Goal: Navigation & Orientation: Find specific page/section

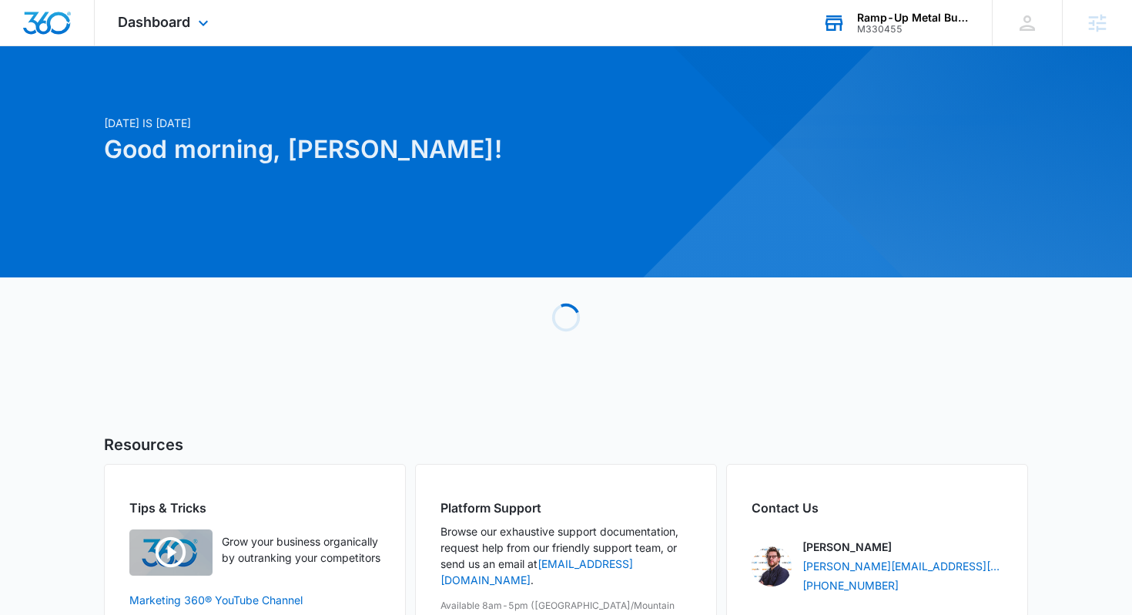
click at [876, 35] on div "Ramp-Up Metal Buildings M330455 Your Accounts View All" at bounding box center [895, 22] width 193 height 45
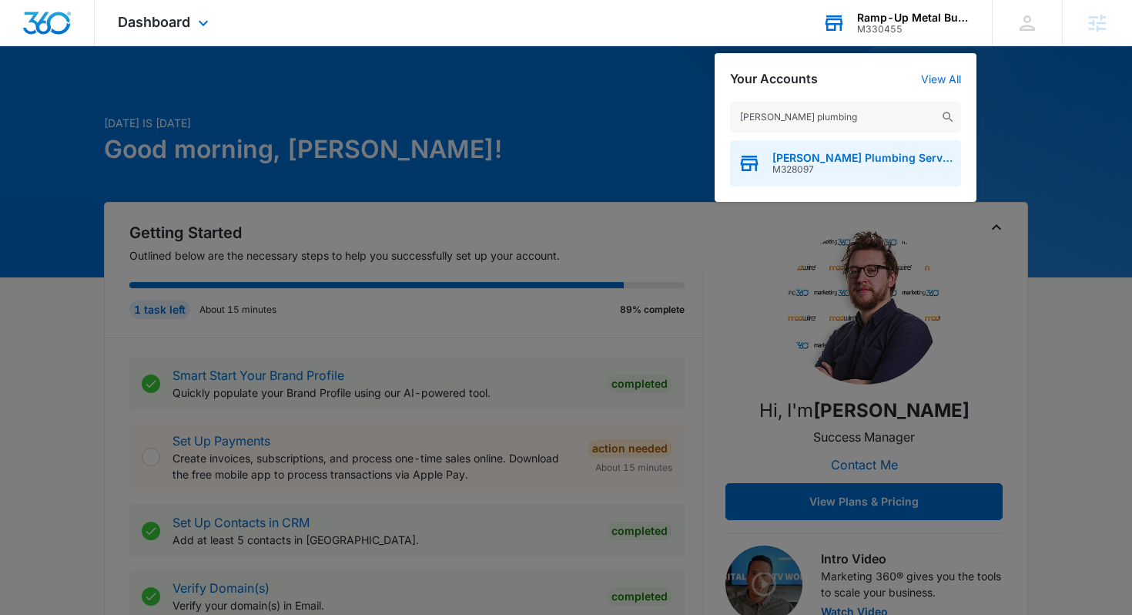
type input "garrison plumbing"
click at [840, 182] on div "Garrison Plumbing Services M328097" at bounding box center [845, 163] width 231 height 46
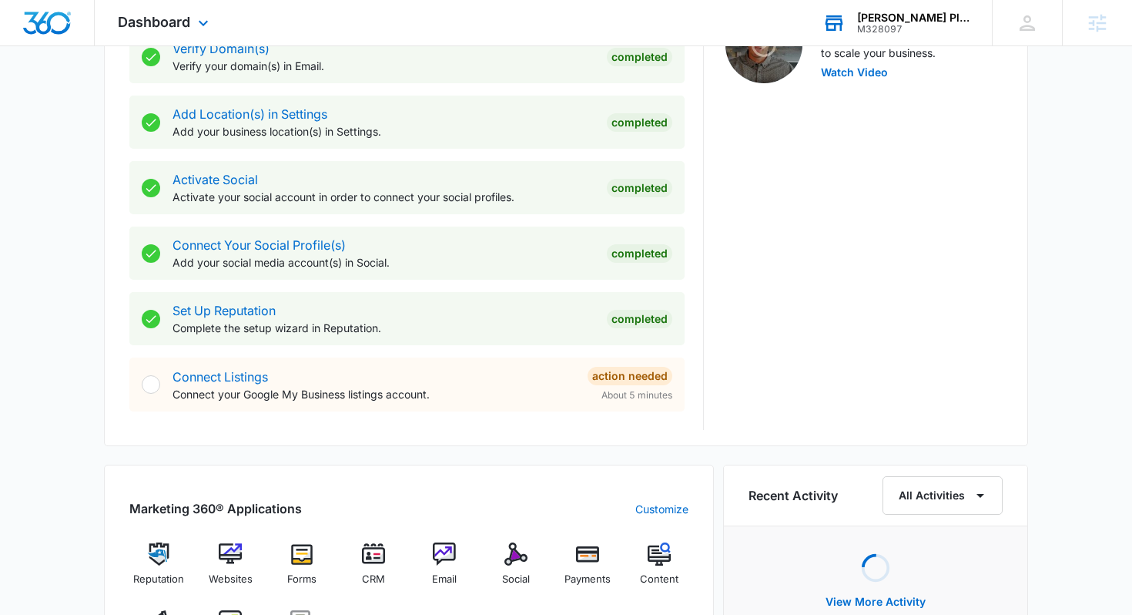
scroll to position [712, 0]
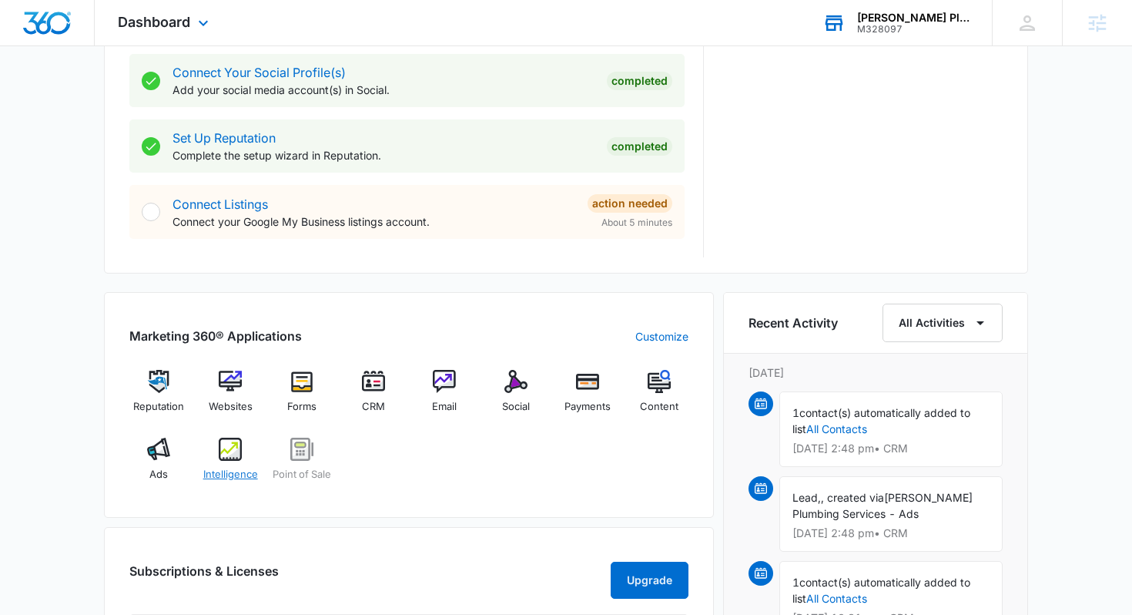
click at [238, 451] on img at bounding box center [230, 448] width 23 height 23
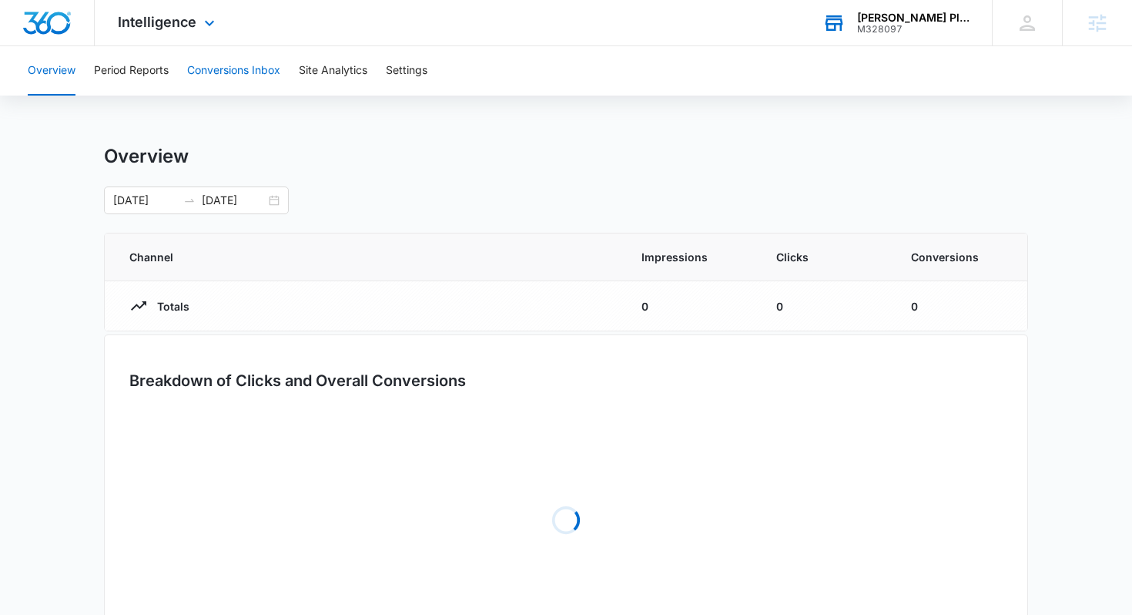
click at [252, 62] on button "Conversions Inbox" at bounding box center [233, 70] width 93 height 49
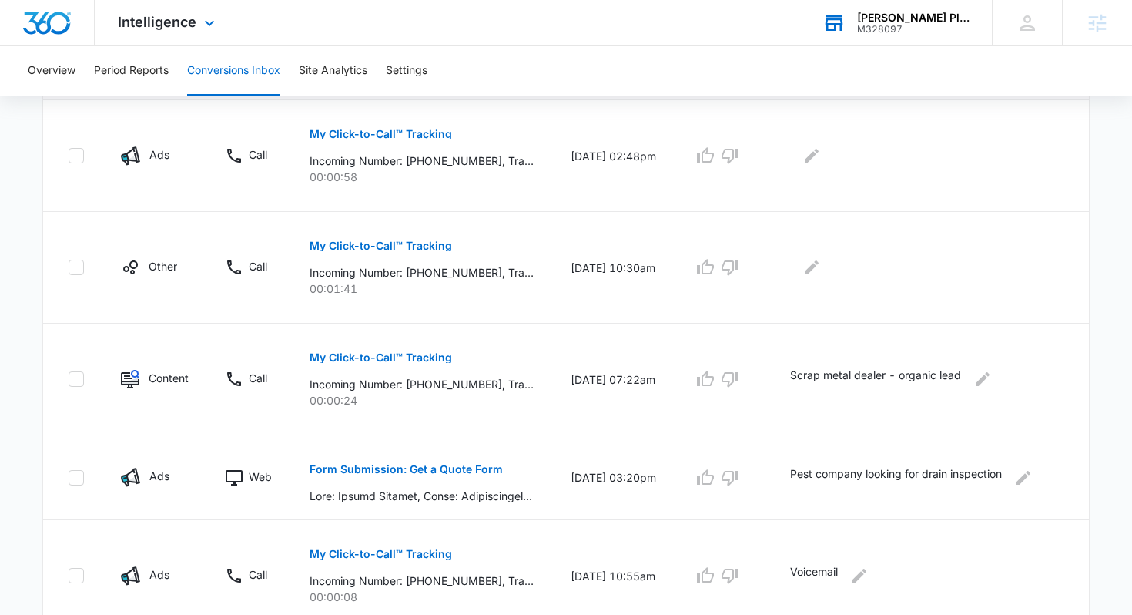
scroll to position [372, 0]
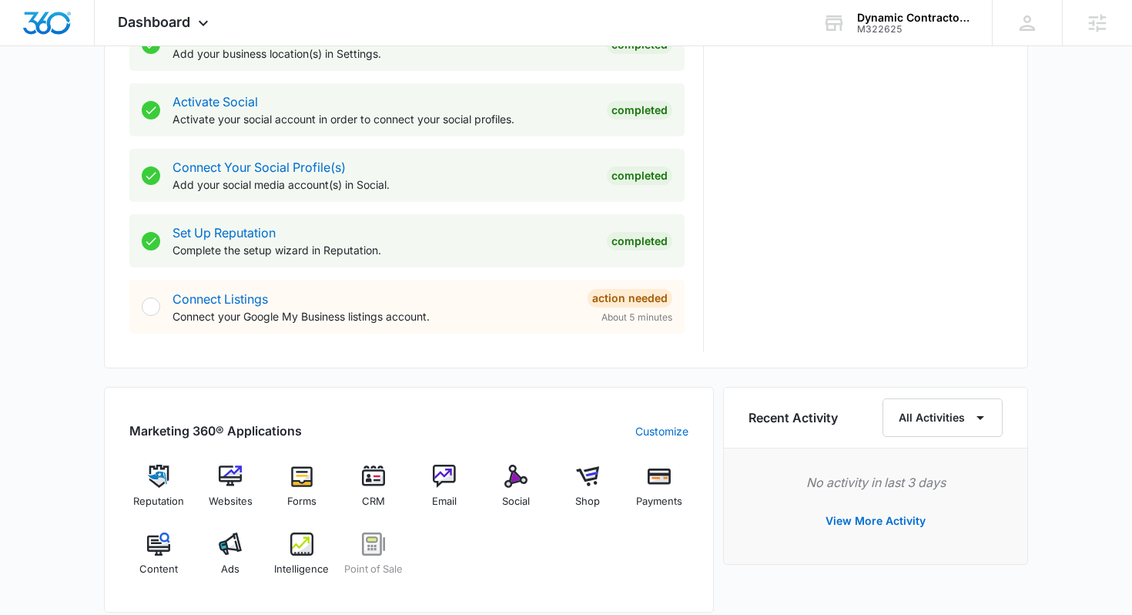
scroll to position [780, 0]
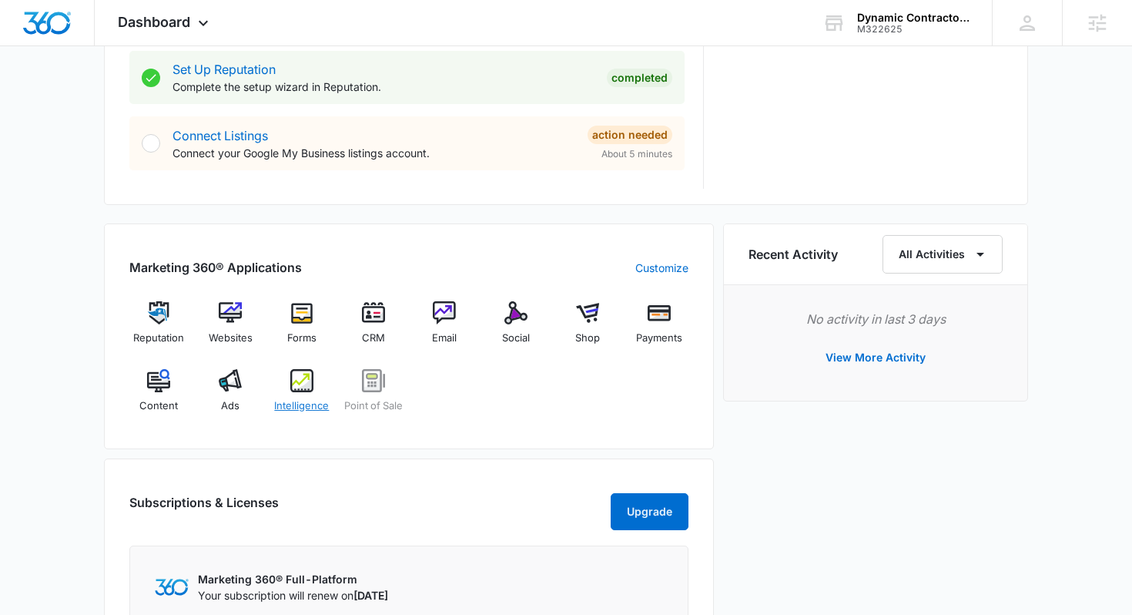
click at [295, 382] on img at bounding box center [301, 380] width 23 height 23
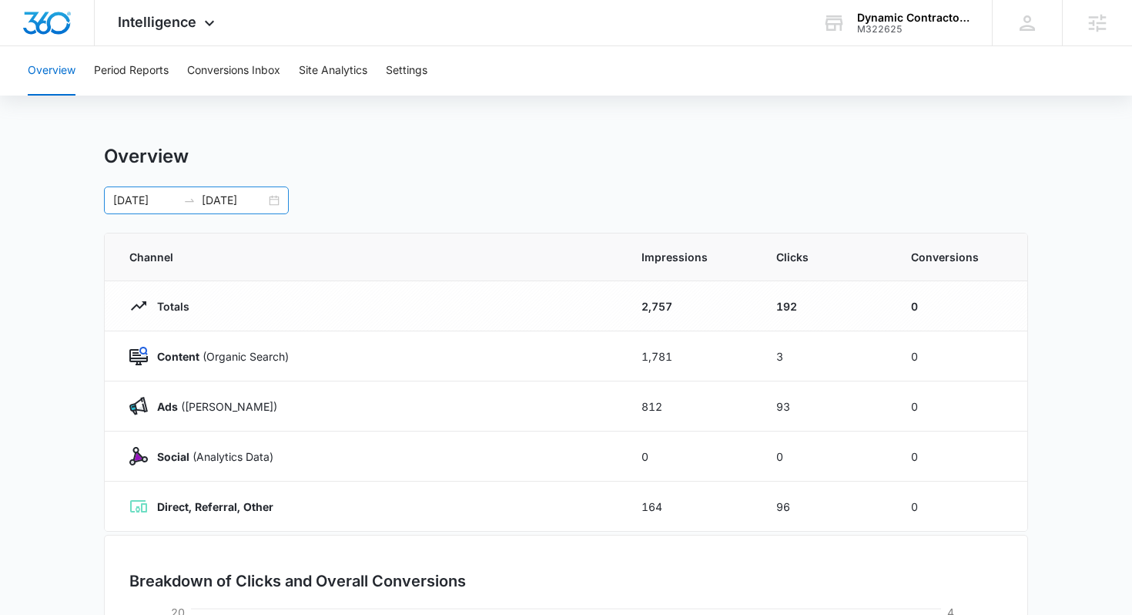
click at [265, 213] on div "07/06/2025 08/05/2025" at bounding box center [196, 200] width 185 height 28
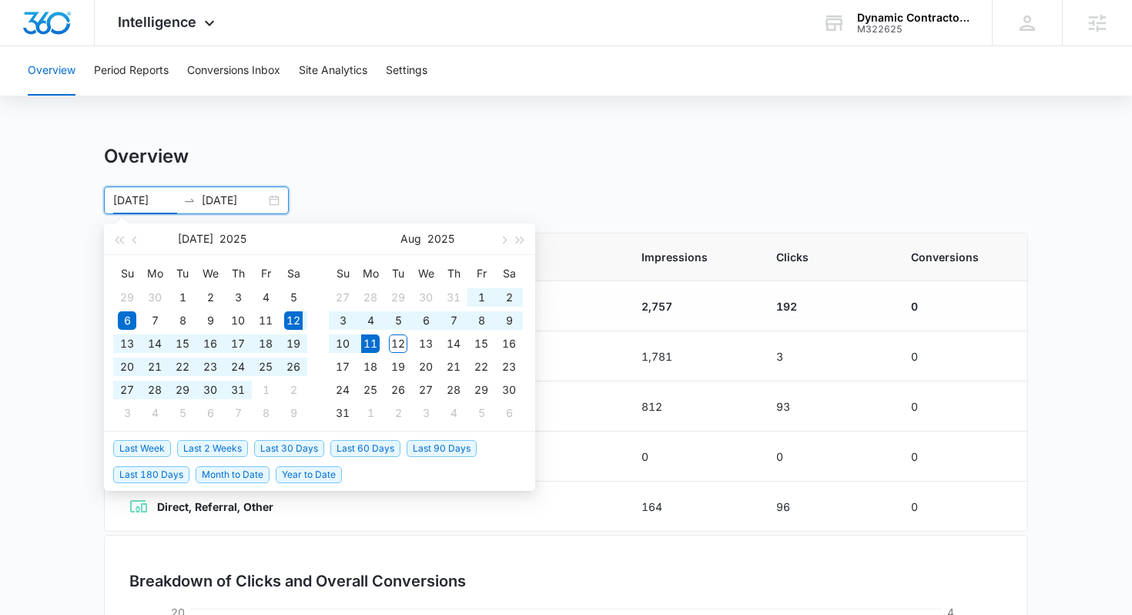
click at [299, 451] on span "Last 30 Days" at bounding box center [289, 448] width 70 height 17
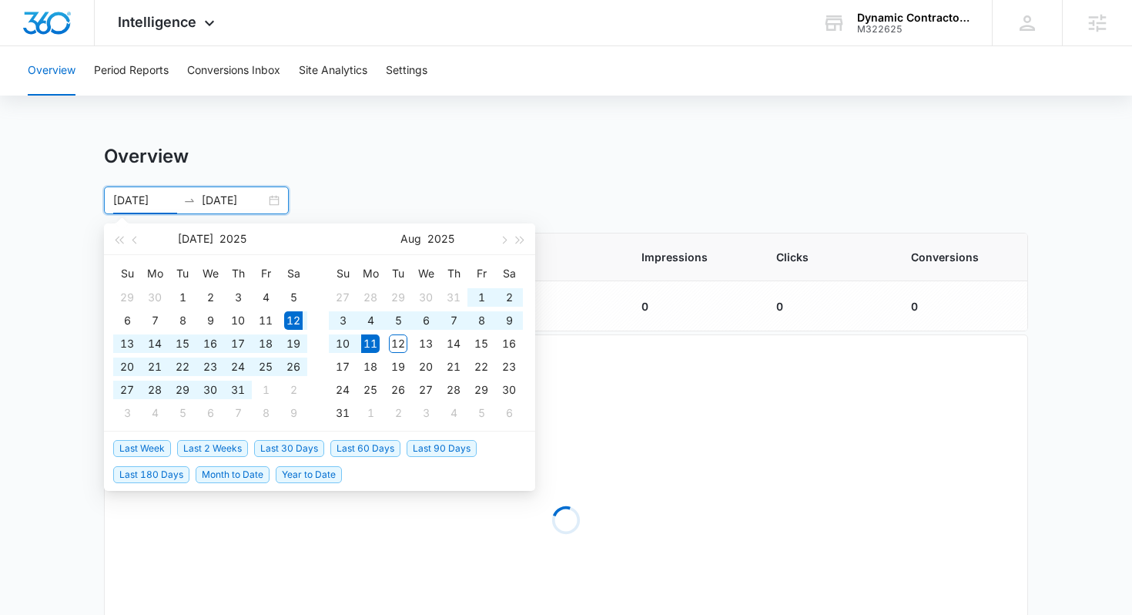
type input "07/12/2025"
type input "08/11/2025"
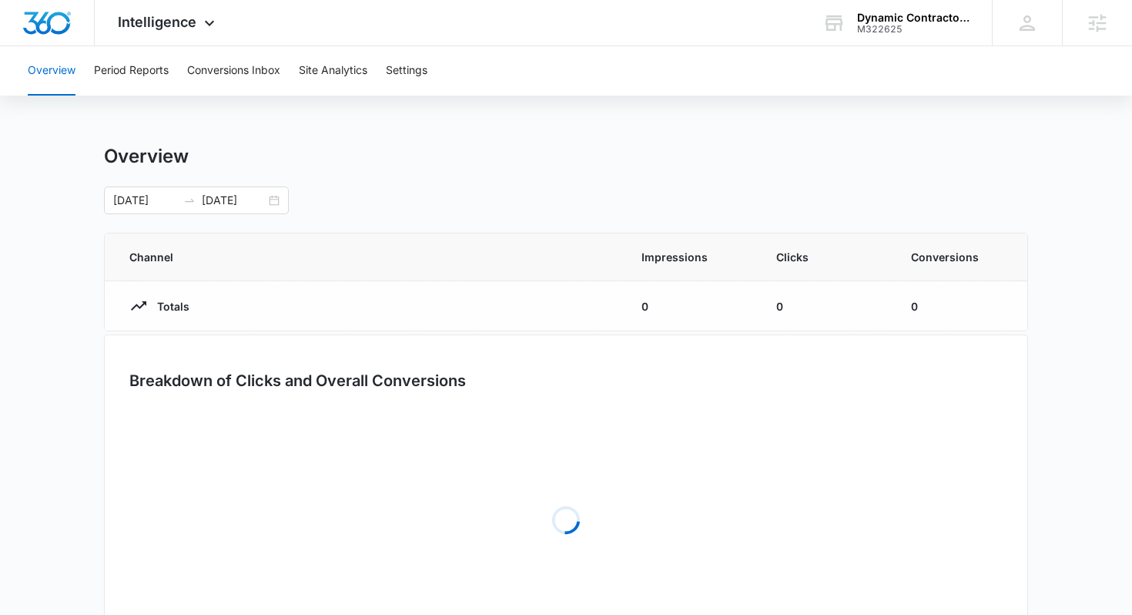
click at [655, 222] on div "Overview 07/12/2025 08/11/2025 Jul 2025 Su Mo Tu We Th Fr Sa 29 30 1 2 3 4 5 6 …" at bounding box center [566, 414] width 924 height 538
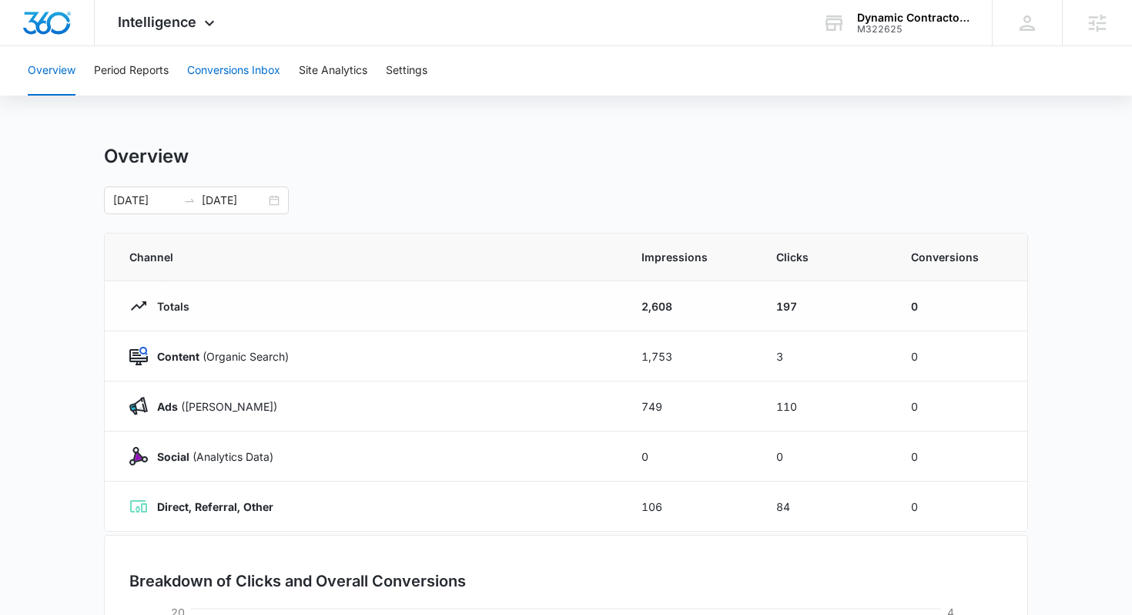
click at [271, 78] on button "Conversions Inbox" at bounding box center [233, 70] width 93 height 49
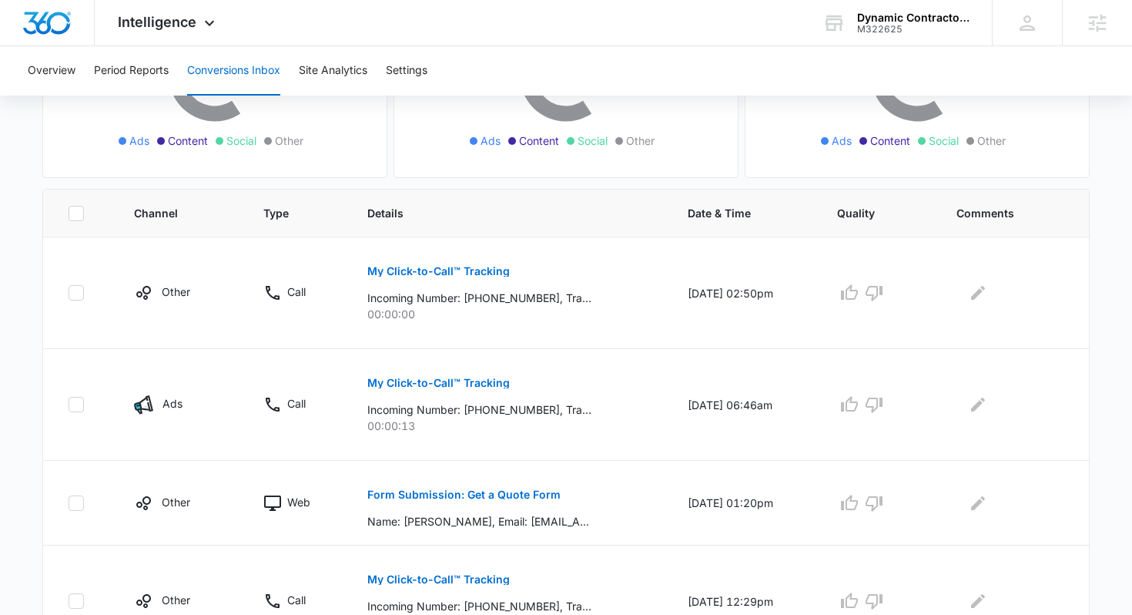
scroll to position [283, 0]
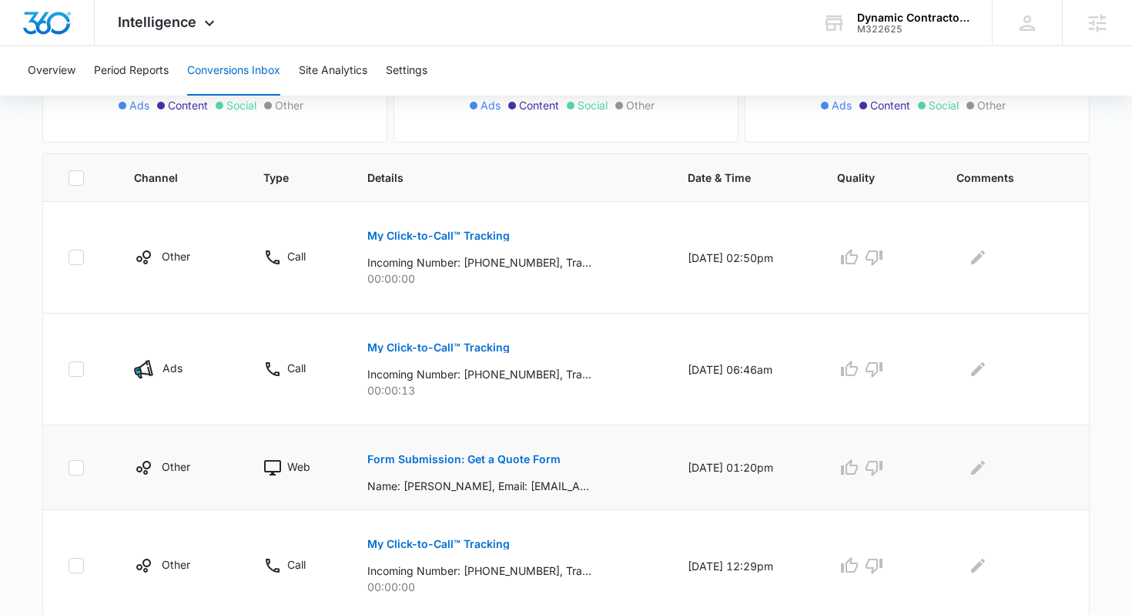
click at [437, 463] on p "Form Submission: Get a Quote Form" at bounding box center [463, 459] width 193 height 11
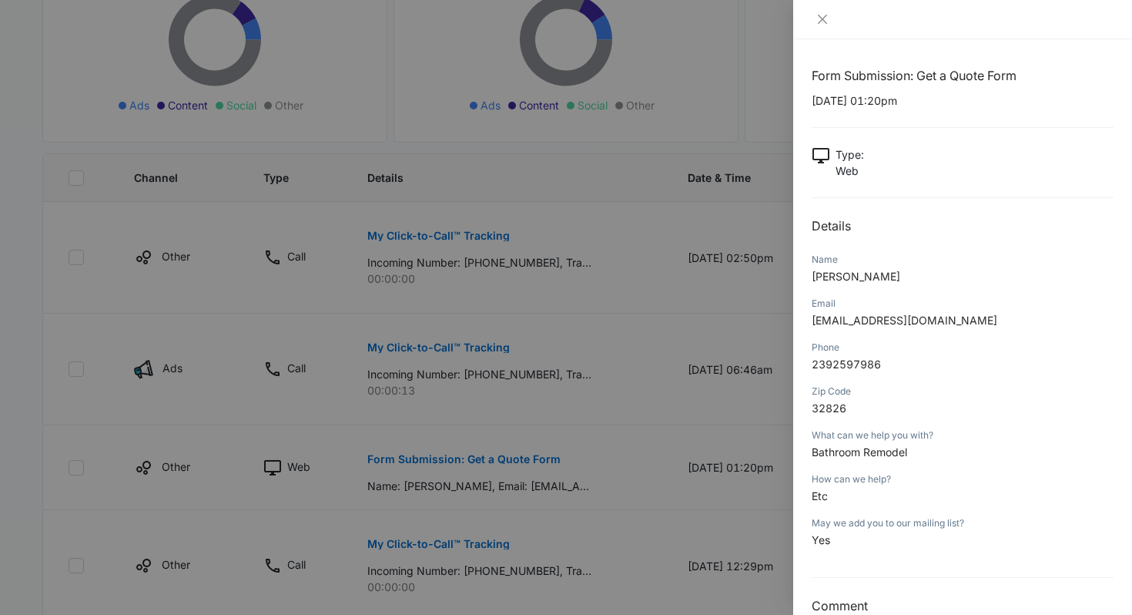
scroll to position [30, 0]
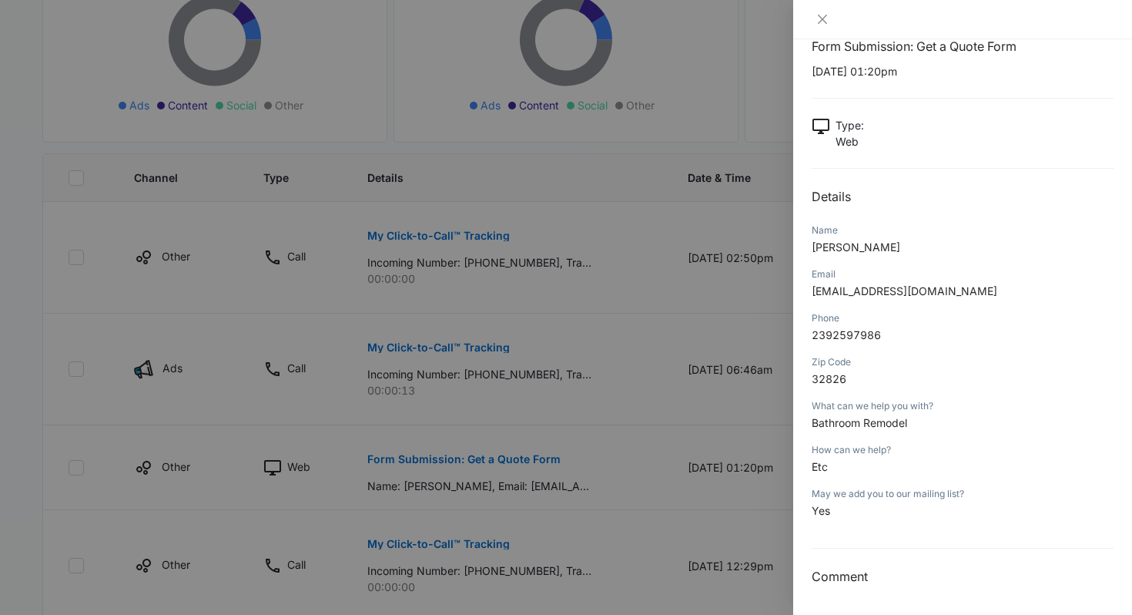
click at [591, 411] on div at bounding box center [566, 307] width 1132 height 615
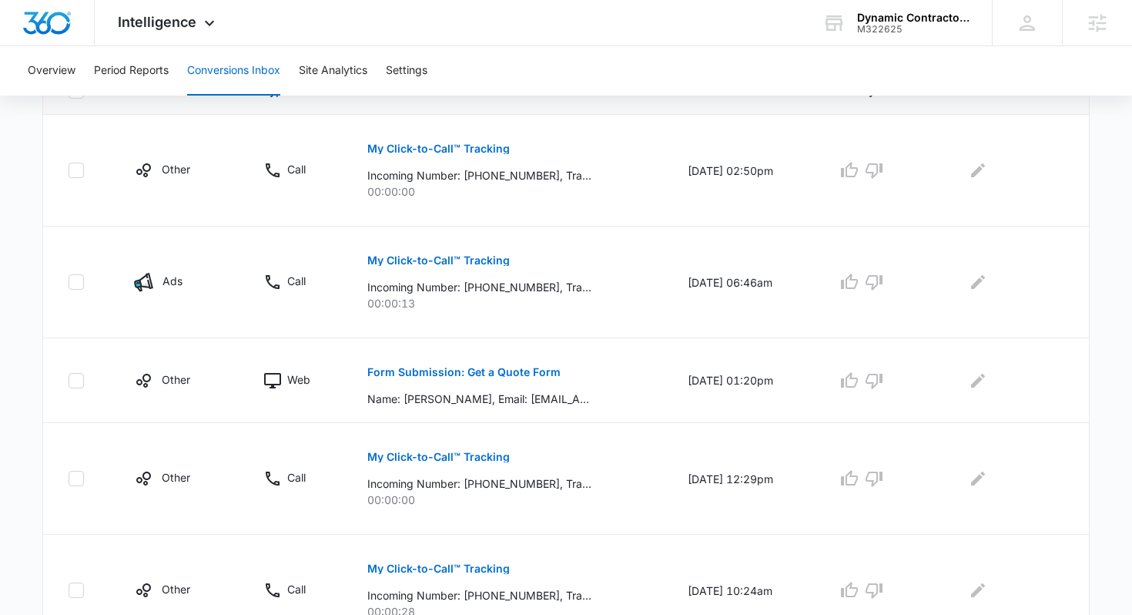
scroll to position [0, 0]
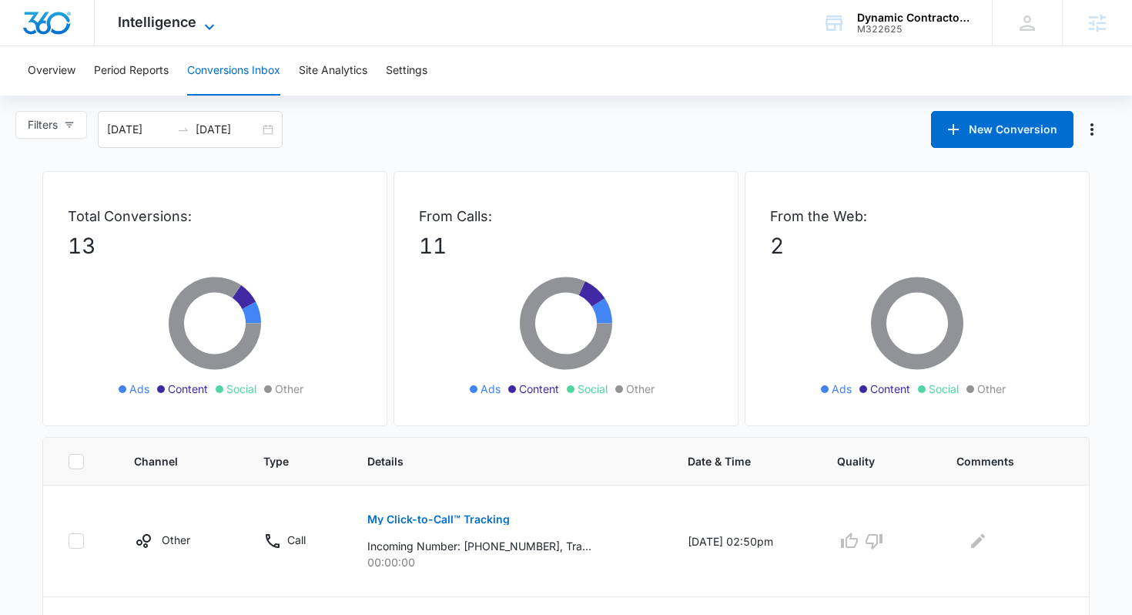
click at [191, 20] on span "Intelligence" at bounding box center [157, 22] width 79 height 16
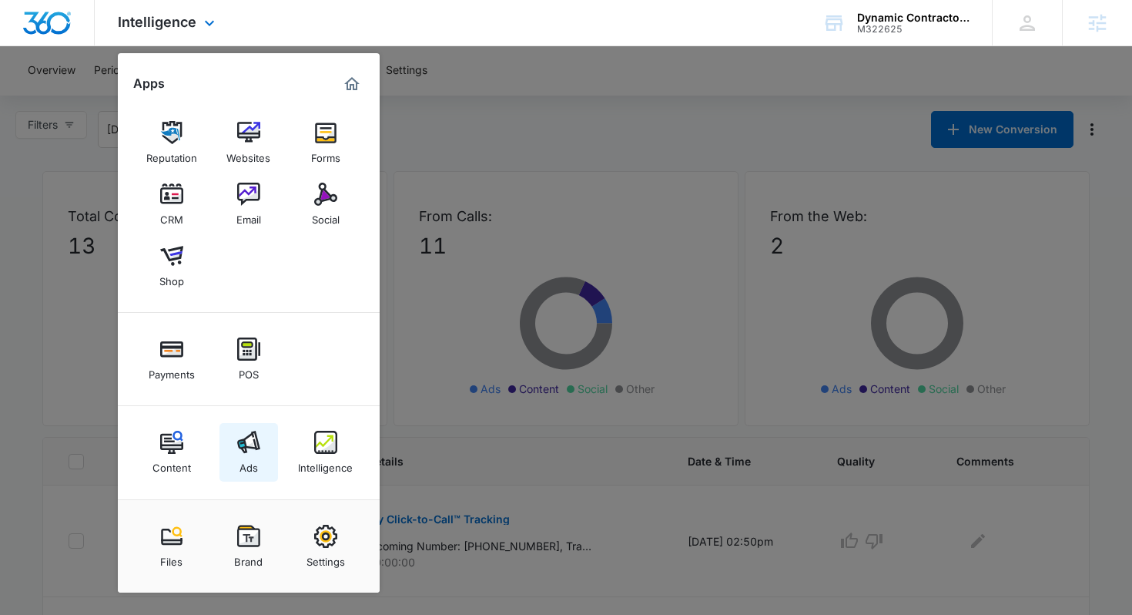
click at [246, 425] on link "Ads" at bounding box center [249, 452] width 59 height 59
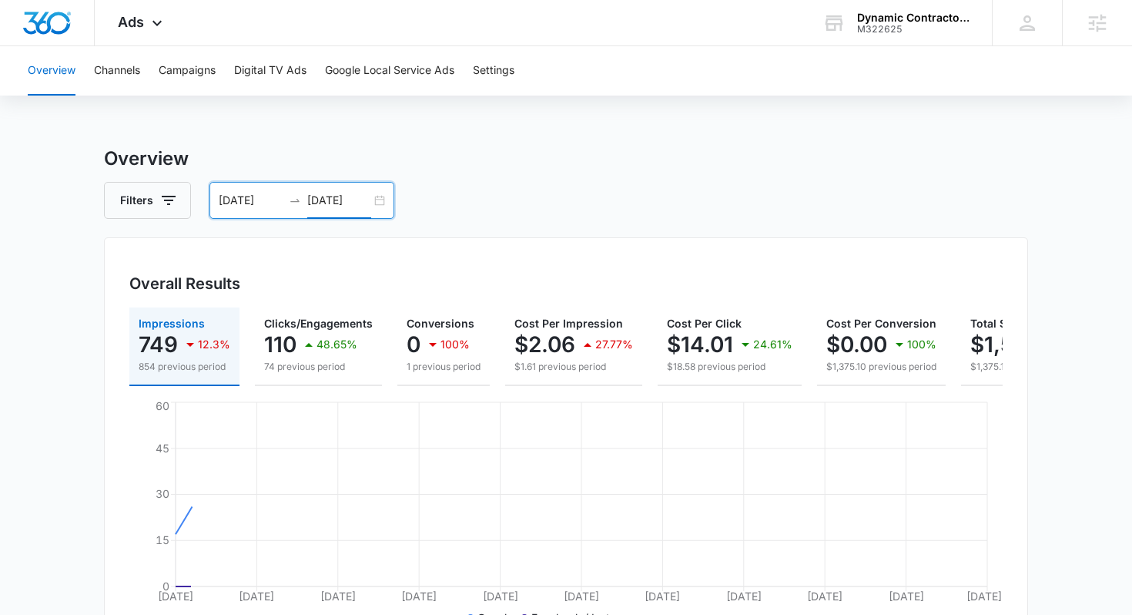
click at [343, 200] on input "08/11/2025" at bounding box center [339, 200] width 64 height 17
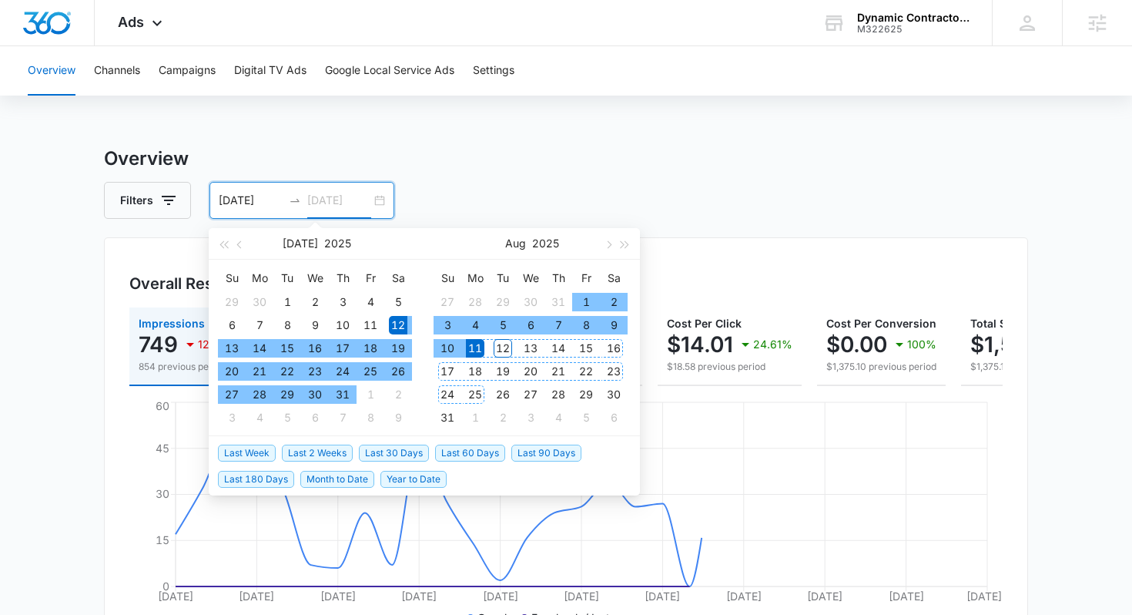
type input "08/11/2025"
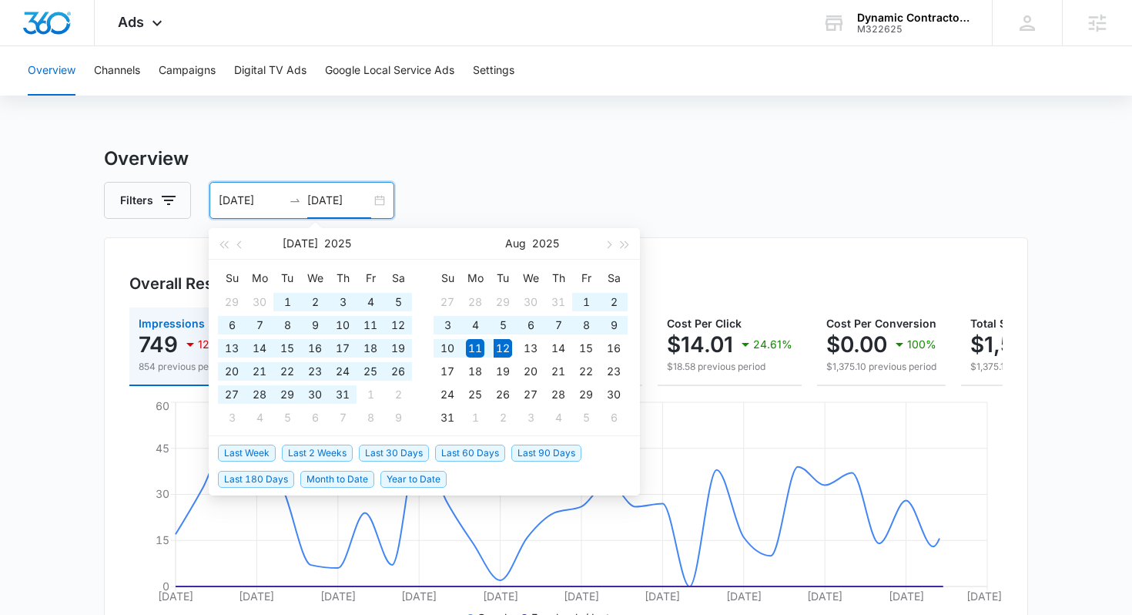
click at [550, 444] on span "Last 90 Days" at bounding box center [546, 452] width 70 height 17
type input "05/14/2025"
type input "08/12/2025"
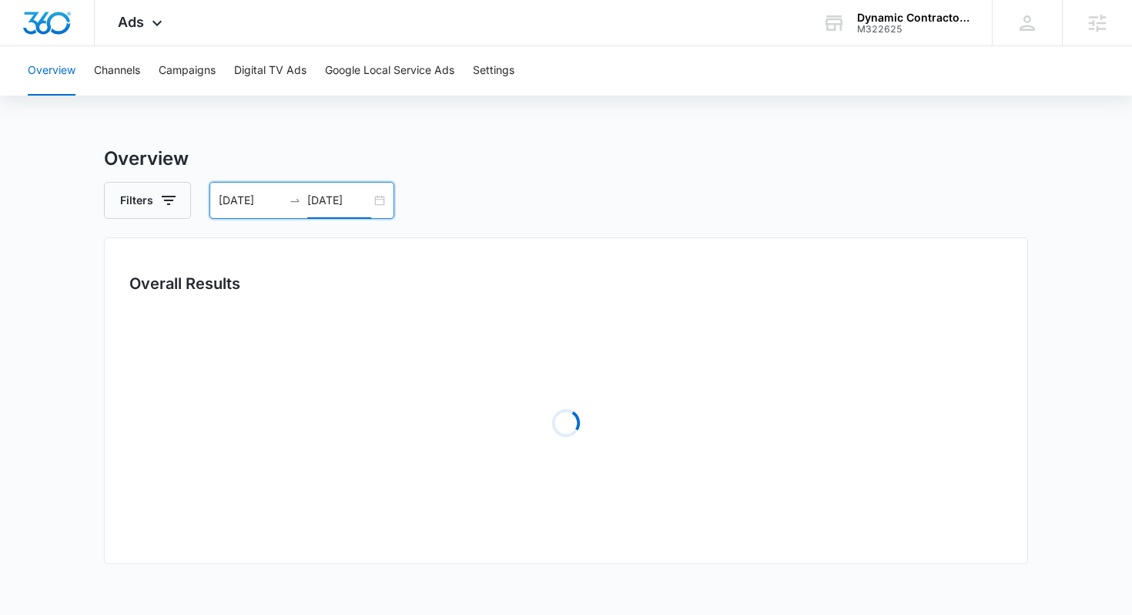
click at [641, 182] on div "Filters 05/14/2025 08/12/2025" at bounding box center [566, 200] width 924 height 37
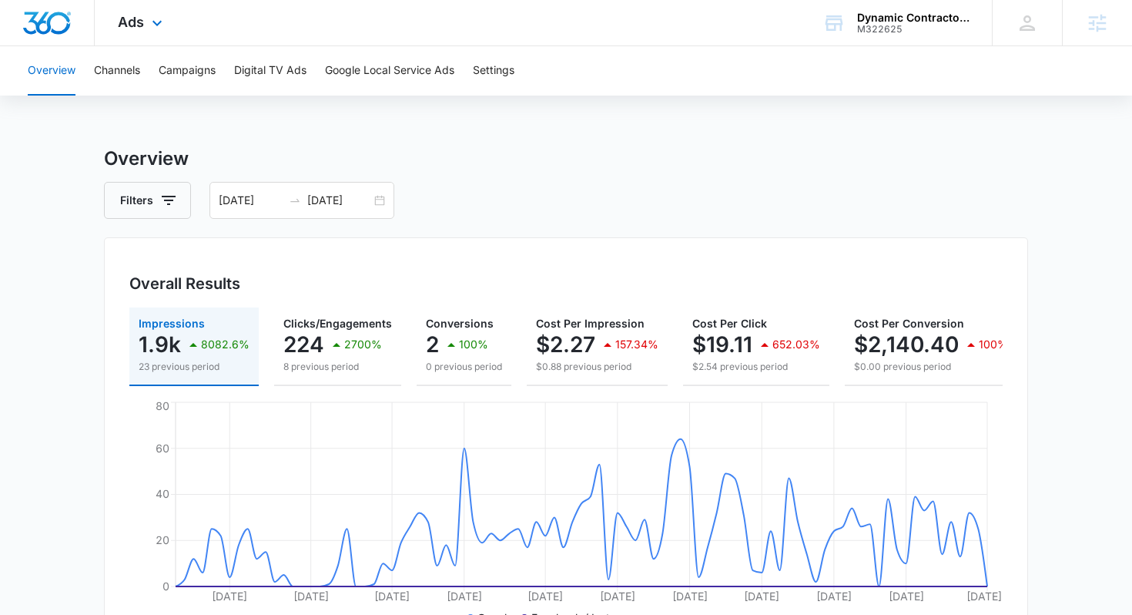
click at [144, 27] on div "Ads Apps Reputation Websites Forms CRM Email Social Shop Payments POS Content A…" at bounding box center [142, 22] width 95 height 45
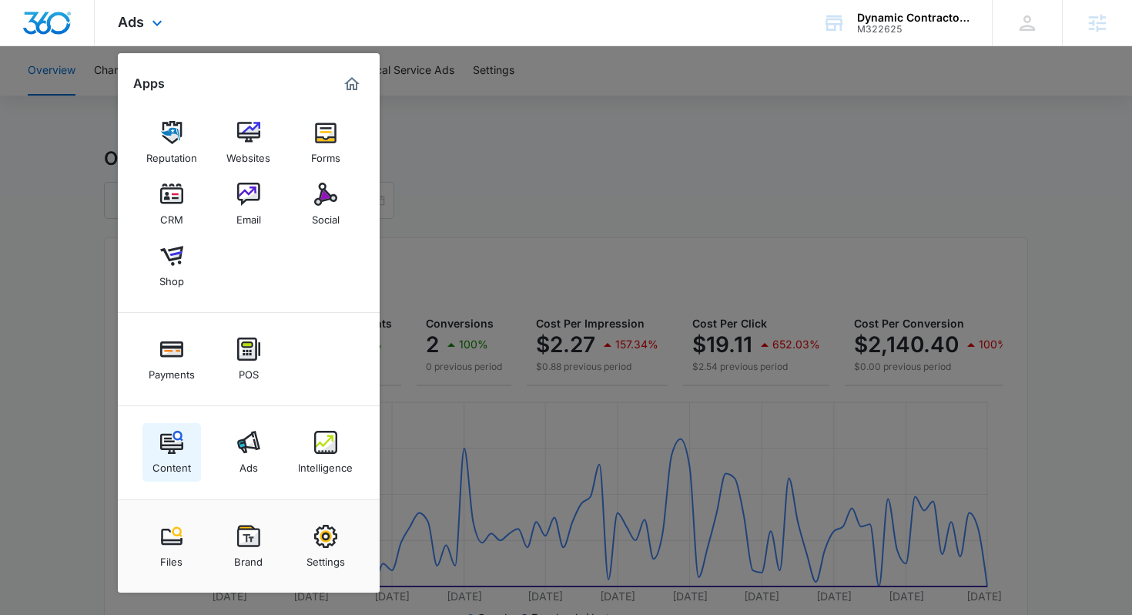
click at [166, 456] on div "Content" at bounding box center [171, 464] width 39 height 20
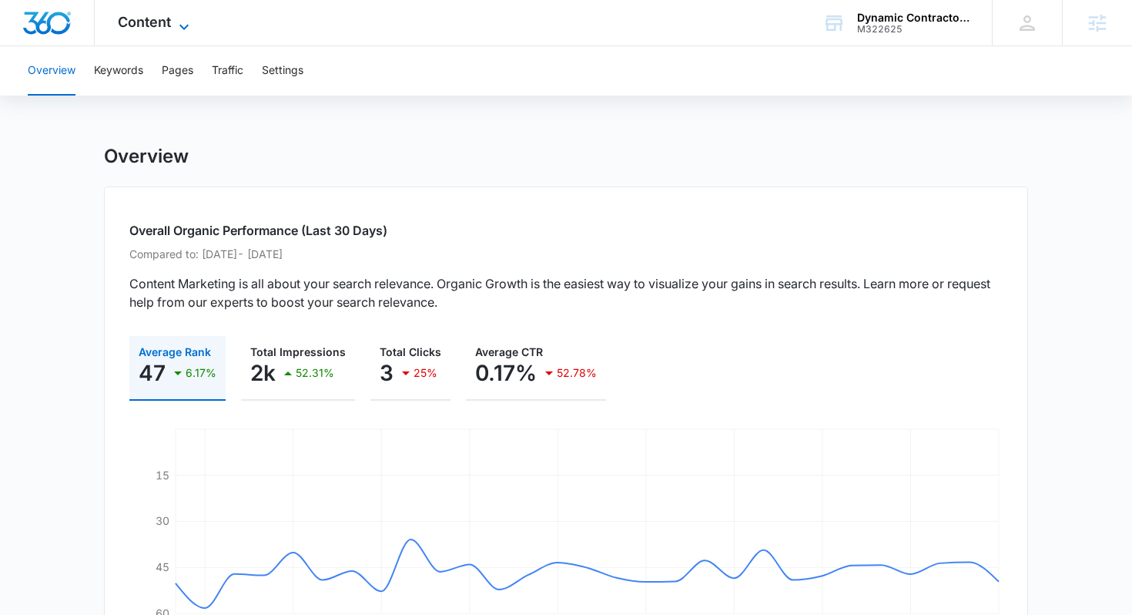
click at [178, 22] on icon at bounding box center [184, 27] width 18 height 18
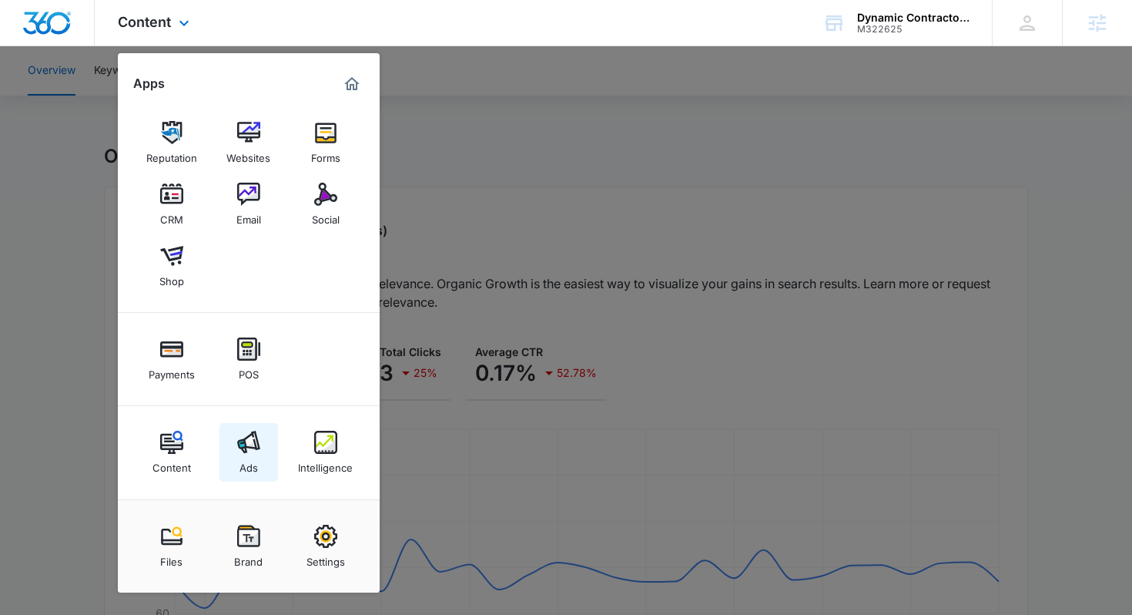
click at [258, 458] on link "Ads" at bounding box center [249, 452] width 59 height 59
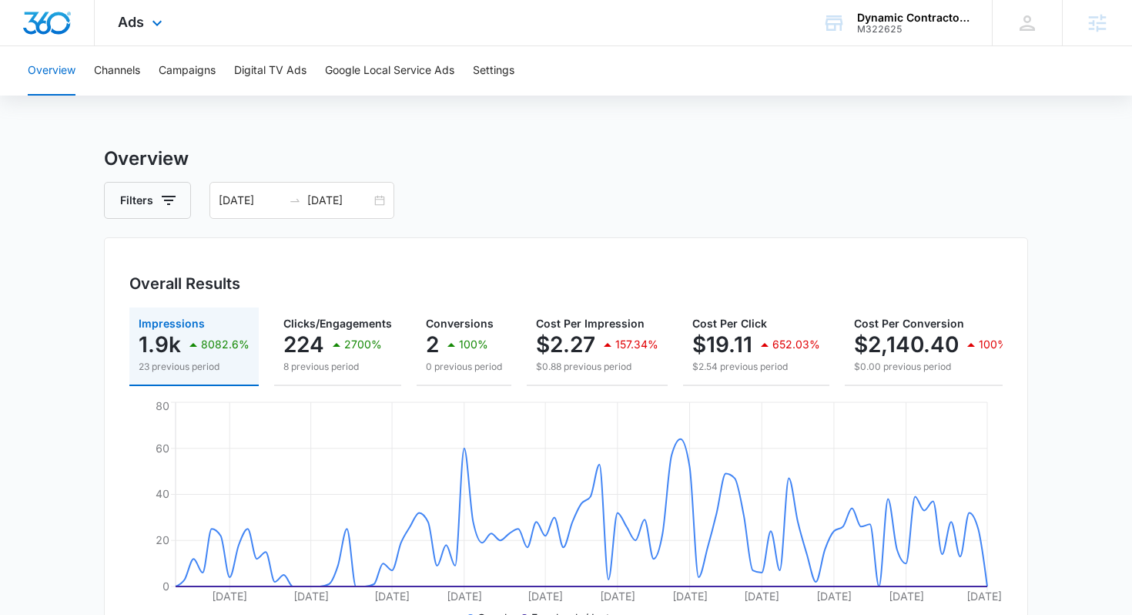
click at [147, 34] on div "Ads Apps Reputation Websites Forms CRM Email Social Shop Payments POS Content A…" at bounding box center [142, 22] width 95 height 45
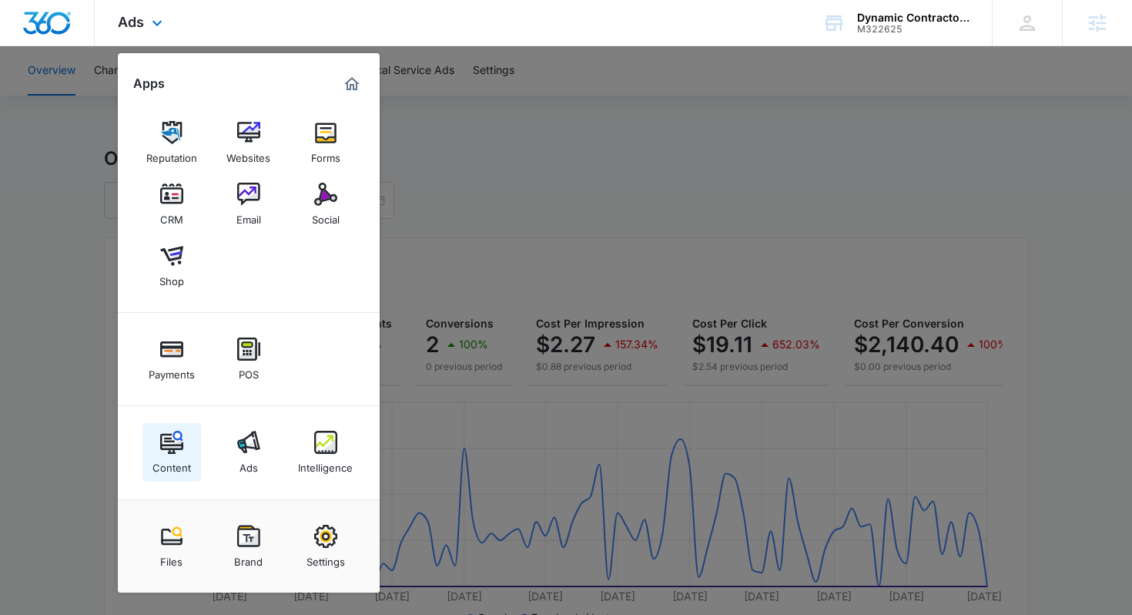
click at [166, 437] on img at bounding box center [171, 442] width 23 height 23
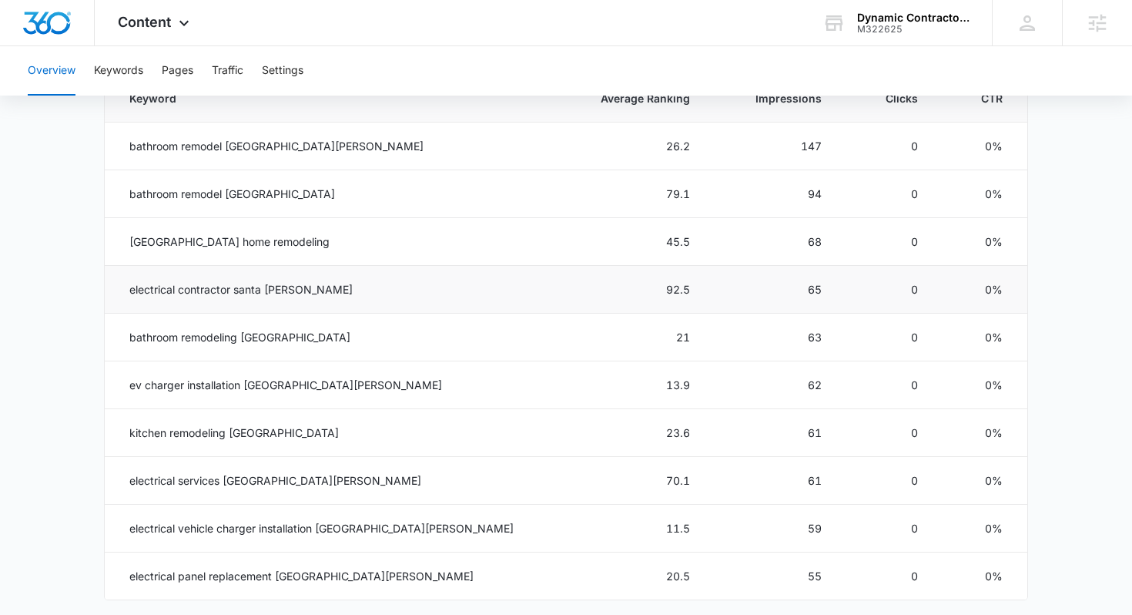
scroll to position [734, 0]
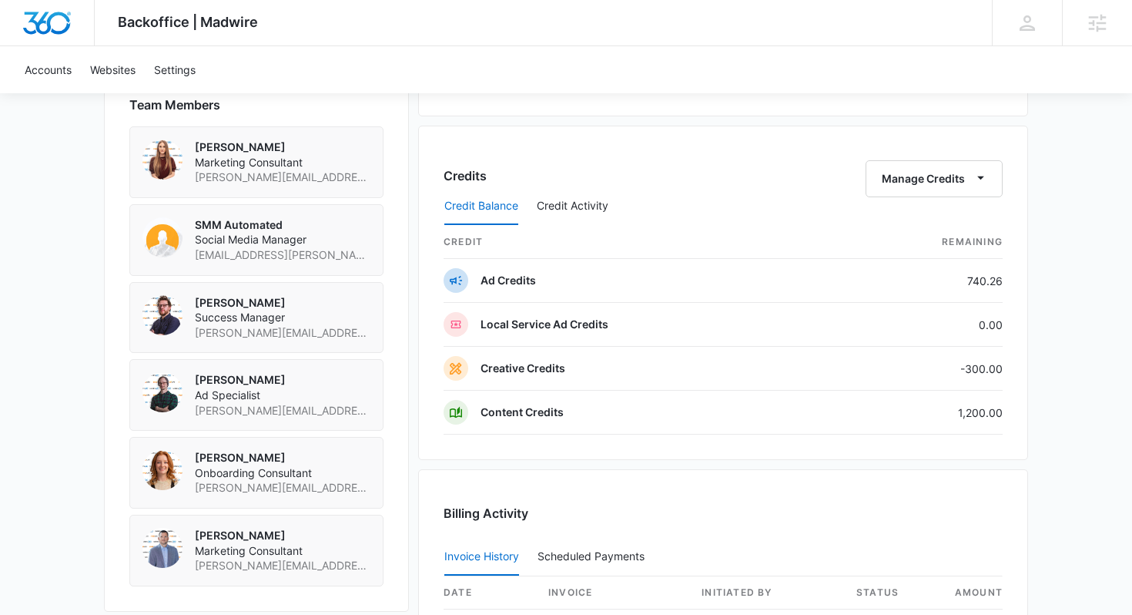
scroll to position [1148, 0]
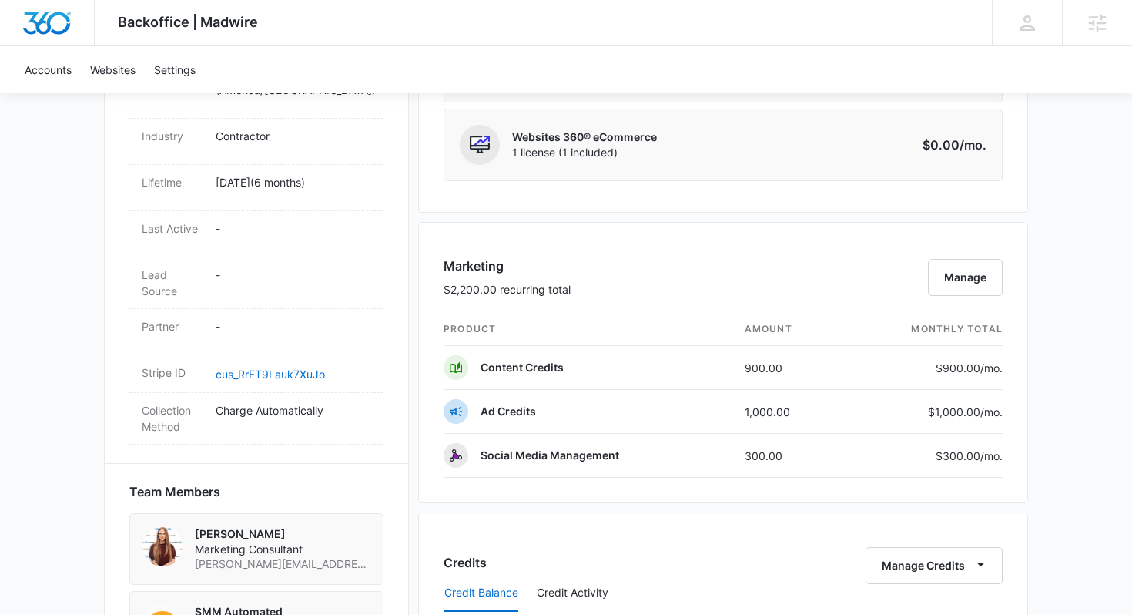
scroll to position [817, 0]
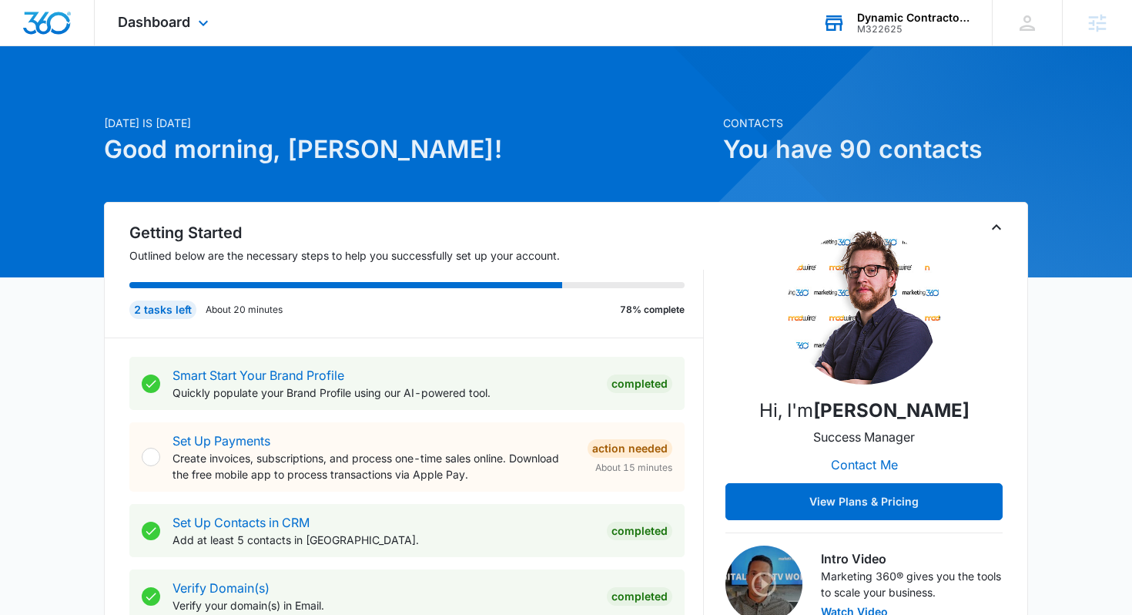
click at [857, 5] on div "Dynamic Contractors & Electric M322625 Your Accounts View All" at bounding box center [895, 22] width 193 height 45
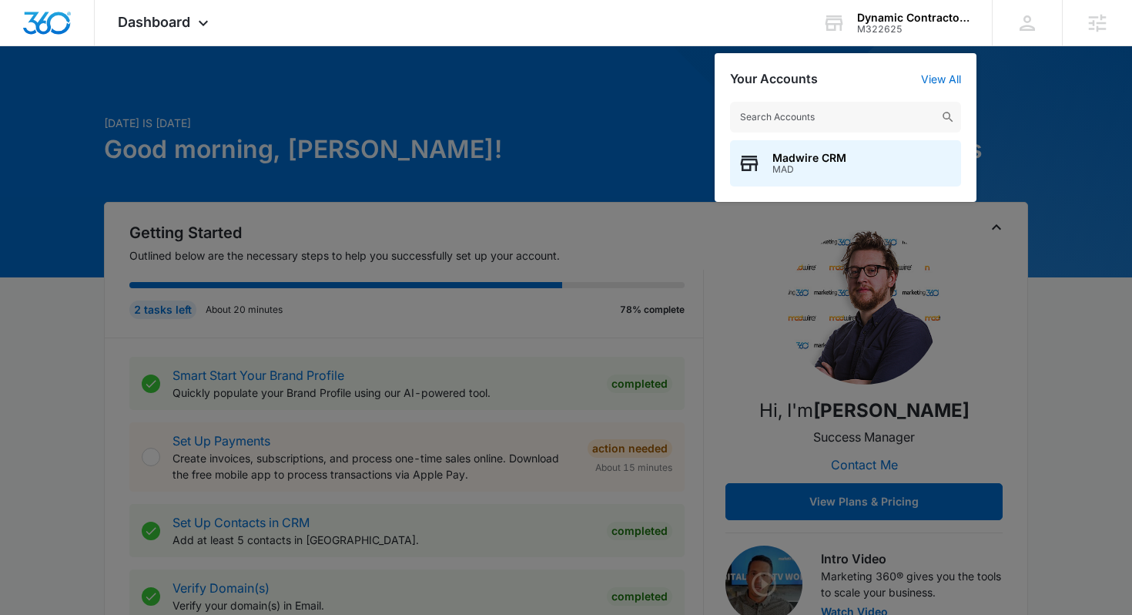
click at [605, 56] on div at bounding box center [566, 307] width 1132 height 615
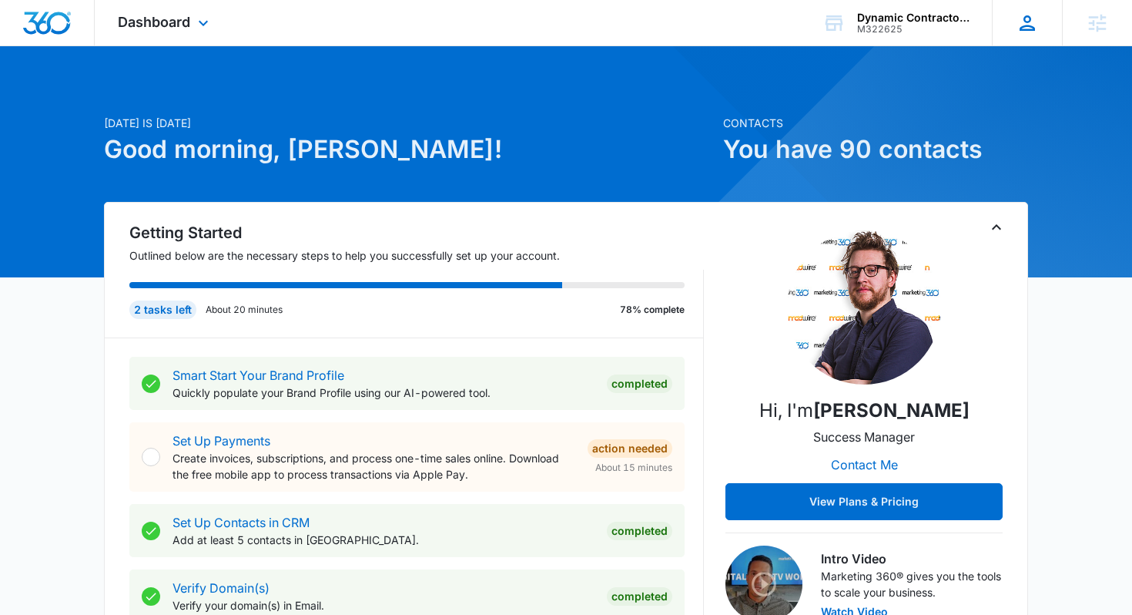
click at [1028, 12] on icon at bounding box center [1027, 23] width 23 height 23
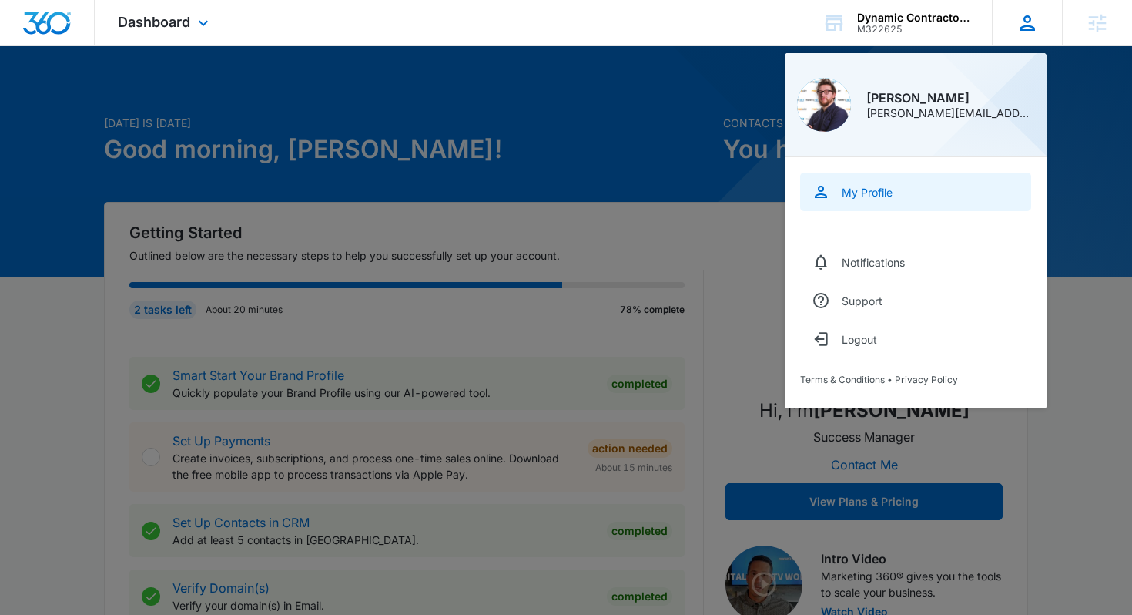
click at [878, 186] on div "My Profile" at bounding box center [867, 192] width 51 height 13
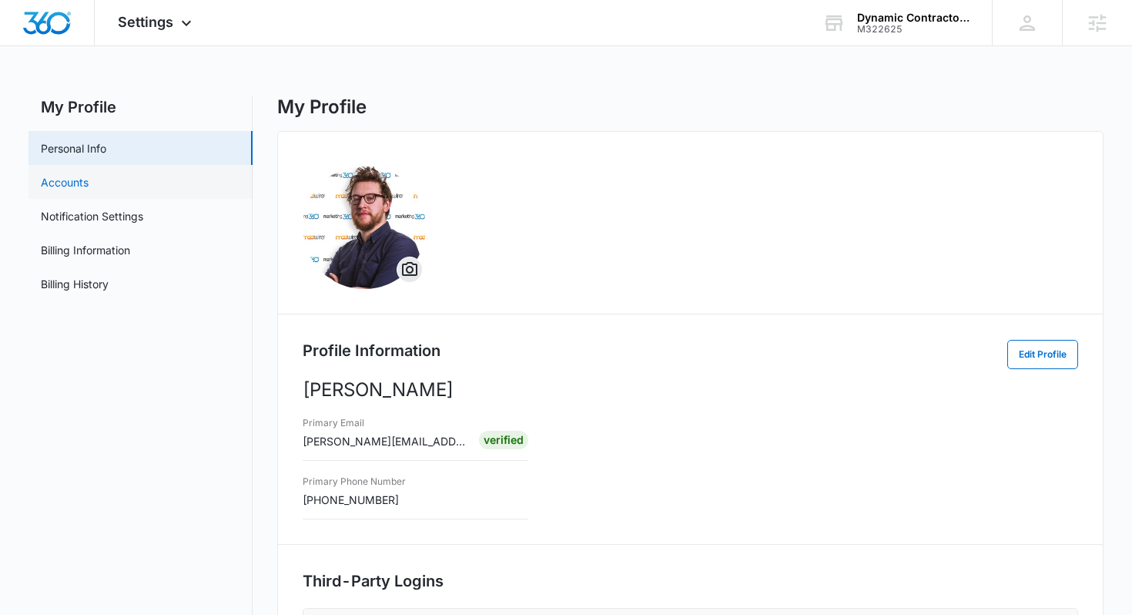
click at [89, 188] on link "Accounts" at bounding box center [65, 182] width 48 height 16
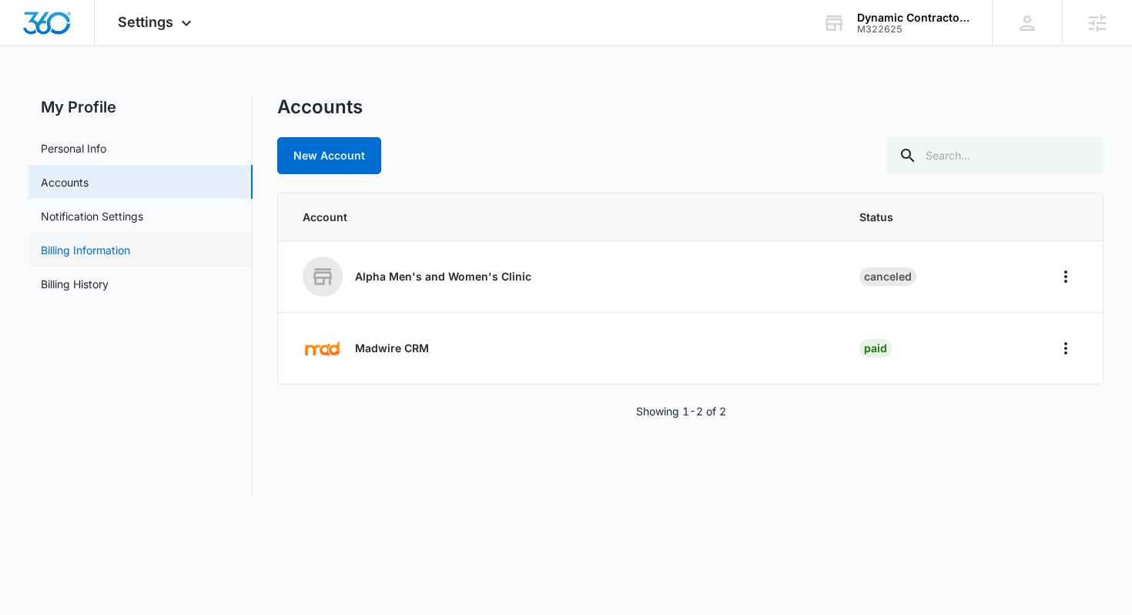
click at [101, 253] on link "Billing Information" at bounding box center [85, 250] width 89 height 16
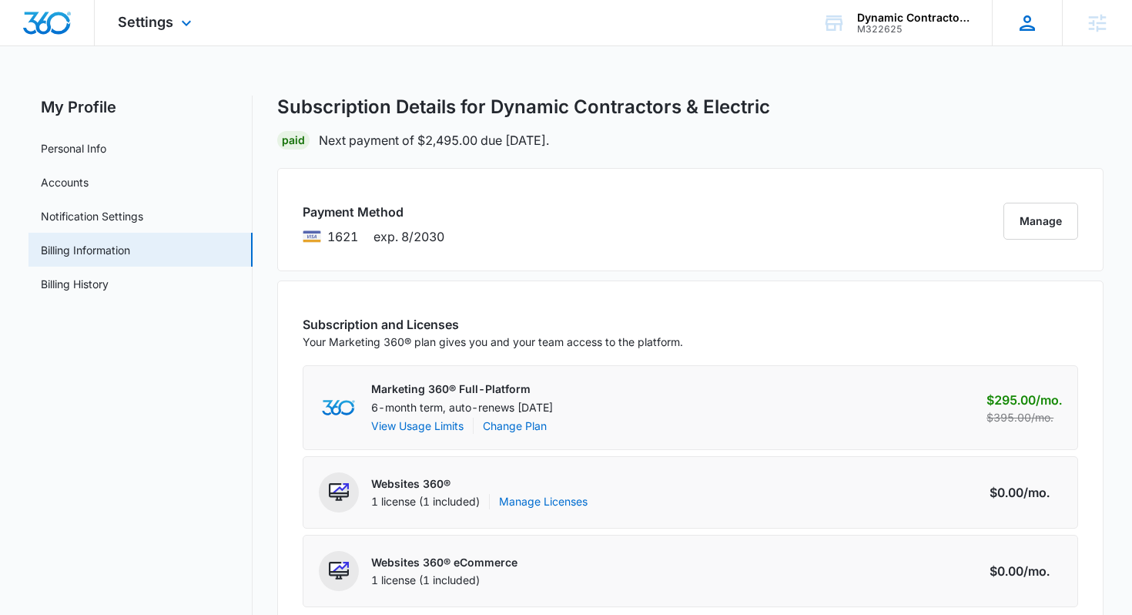
click at [1030, 27] on icon at bounding box center [1027, 23] width 23 height 23
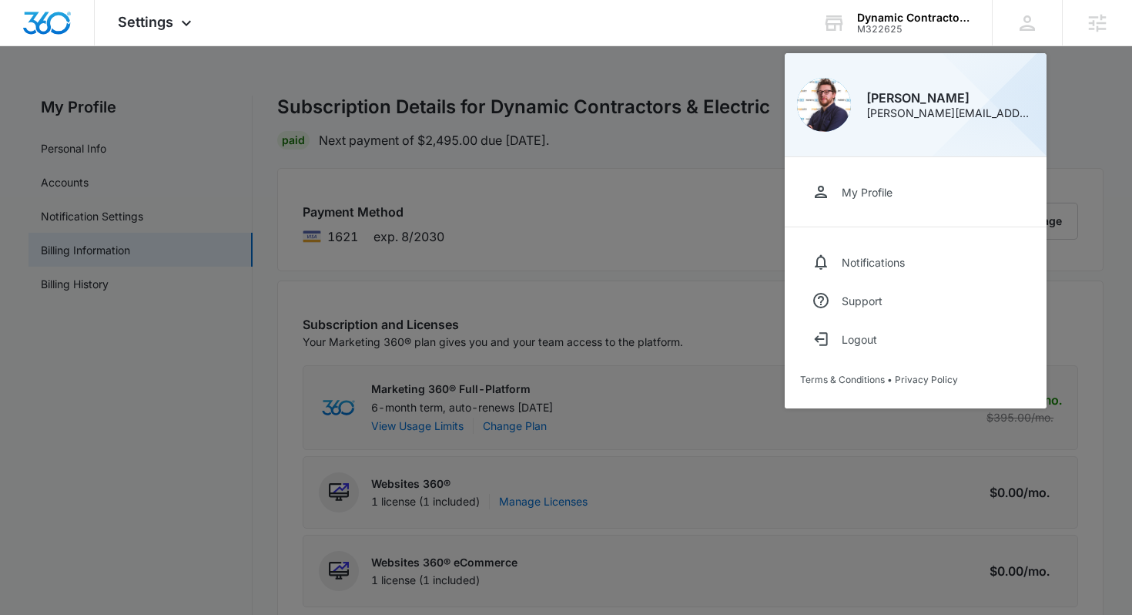
click at [39, 404] on div at bounding box center [566, 307] width 1132 height 615
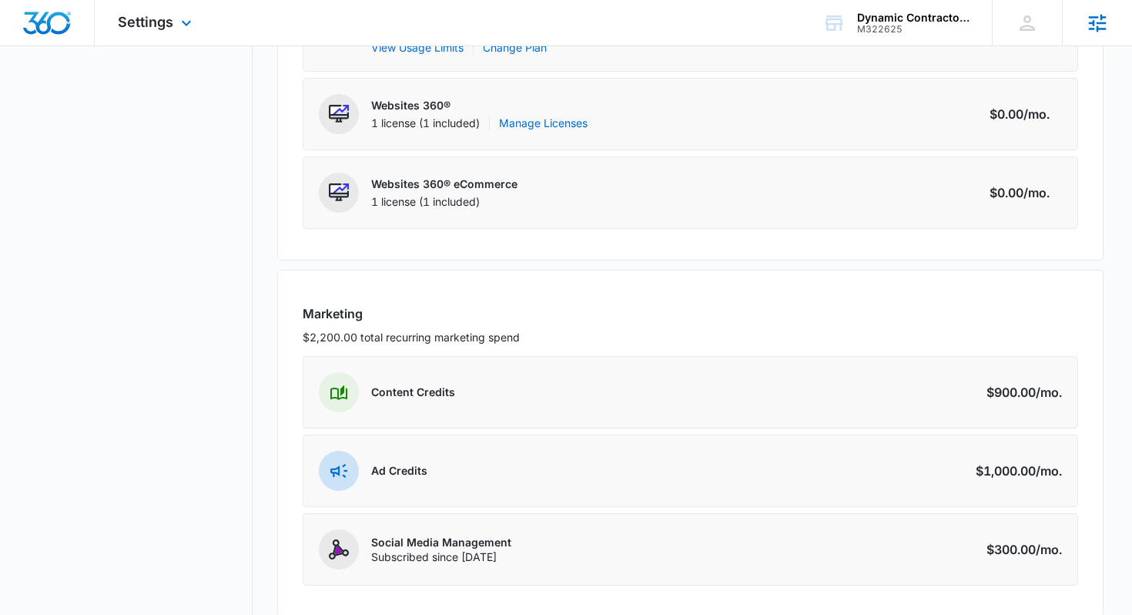
scroll to position [381, 0]
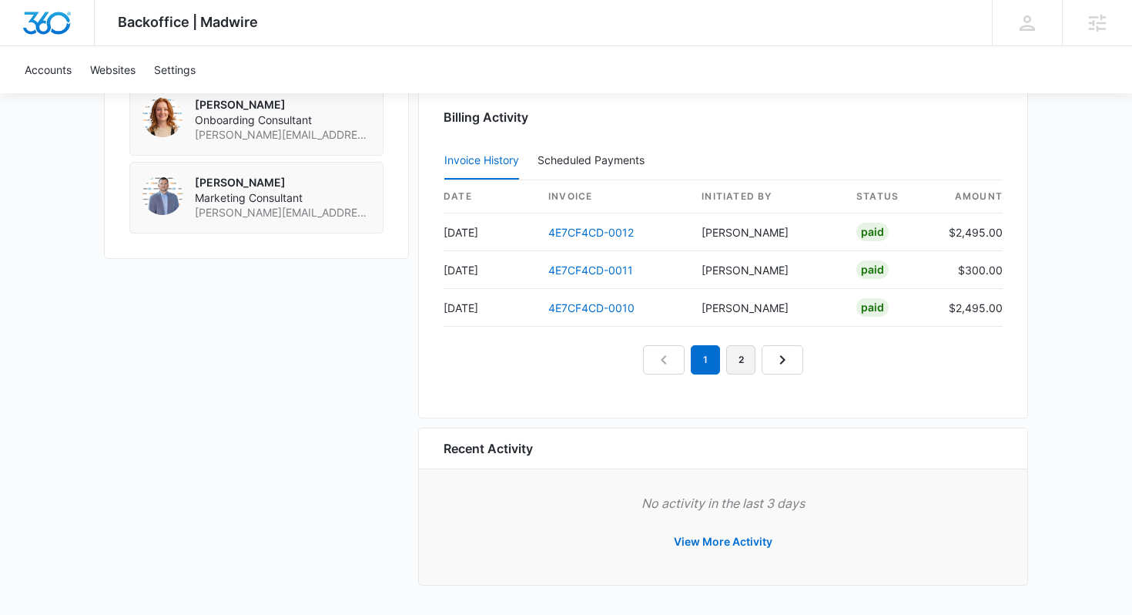
click at [744, 358] on link "2" at bounding box center [740, 359] width 29 height 29
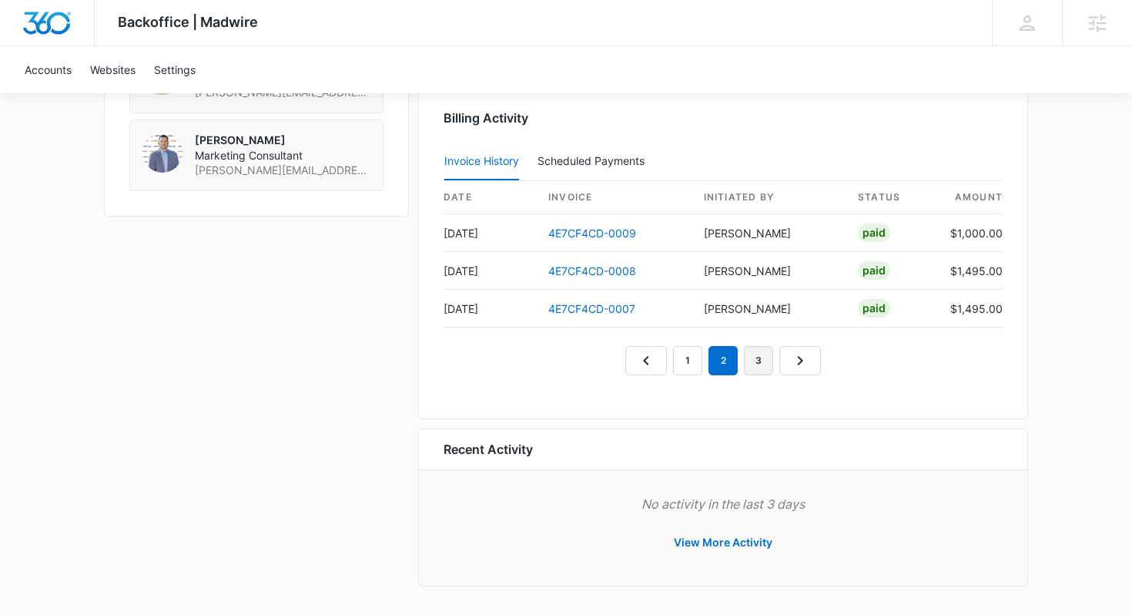
click at [748, 358] on link "3" at bounding box center [758, 360] width 29 height 29
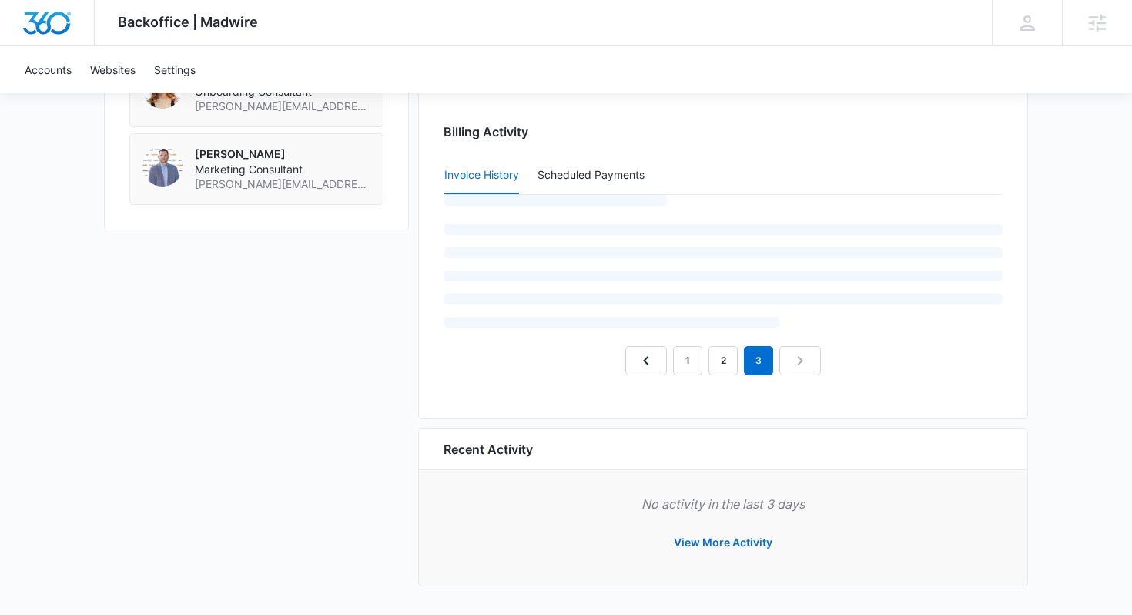
scroll to position [1548, 0]
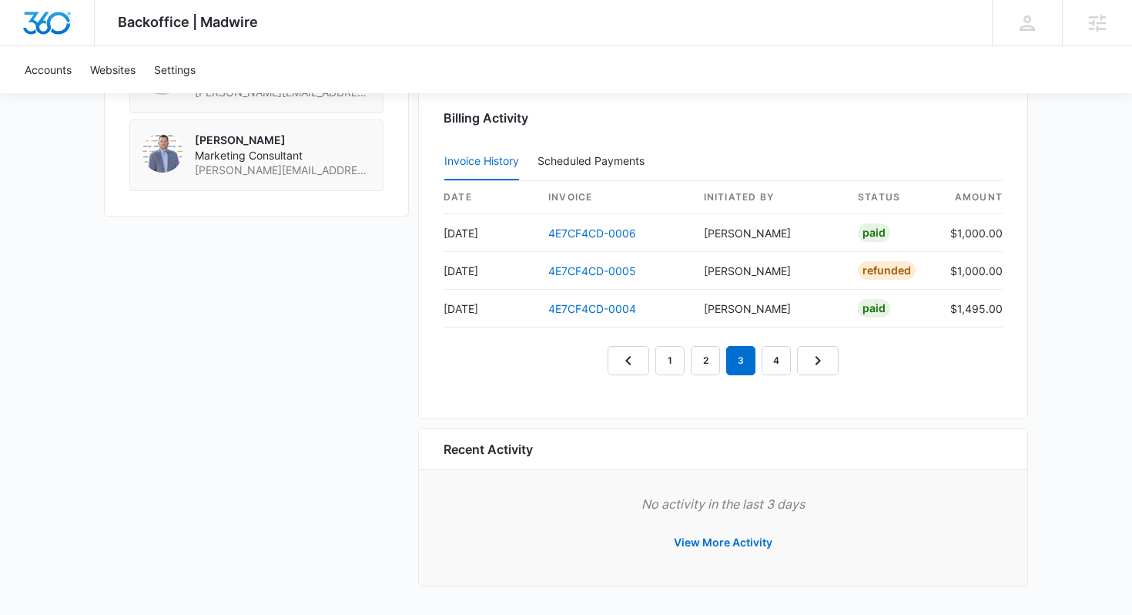
click at [748, 358] on em "3" at bounding box center [740, 360] width 29 height 29
click at [776, 358] on link "4" at bounding box center [776, 360] width 29 height 29
click at [745, 357] on link "3" at bounding box center [740, 360] width 29 height 29
click at [704, 360] on link "2" at bounding box center [705, 360] width 29 height 29
click at [669, 364] on link "1" at bounding box center [669, 360] width 29 height 29
